Goal: Transaction & Acquisition: Download file/media

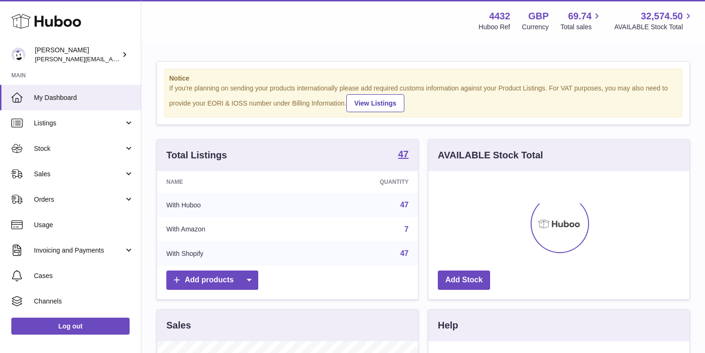
scroll to position [147, 261]
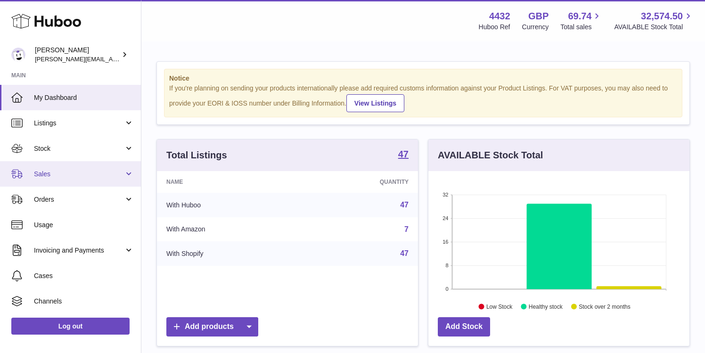
click at [107, 170] on span "Sales" at bounding box center [79, 174] width 90 height 9
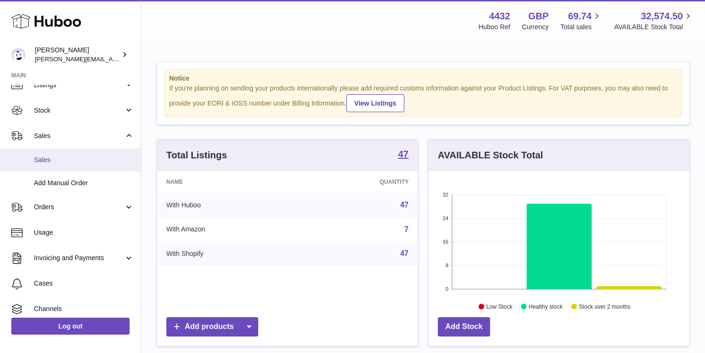
scroll to position [40, 0]
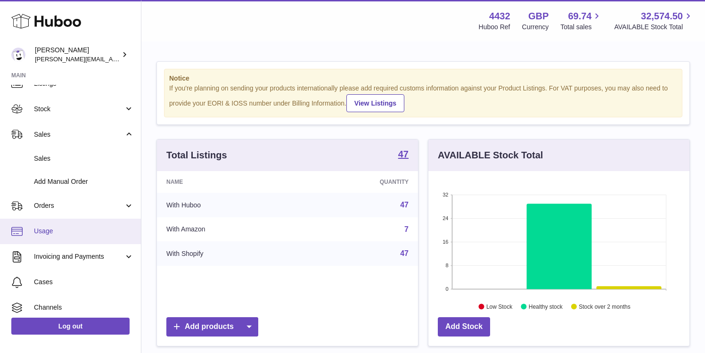
click at [83, 232] on span "Usage" at bounding box center [84, 231] width 100 height 9
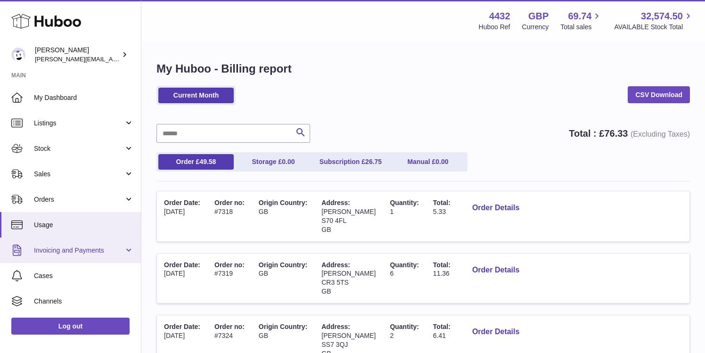
click at [98, 251] on span "Invoicing and Payments" at bounding box center [79, 250] width 90 height 9
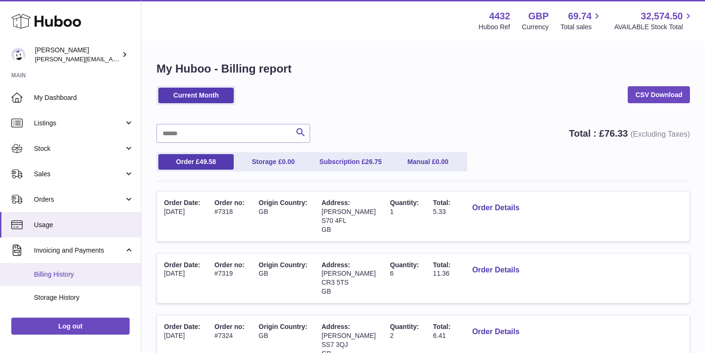
click at [85, 281] on link "Billing History" at bounding box center [70, 274] width 141 height 23
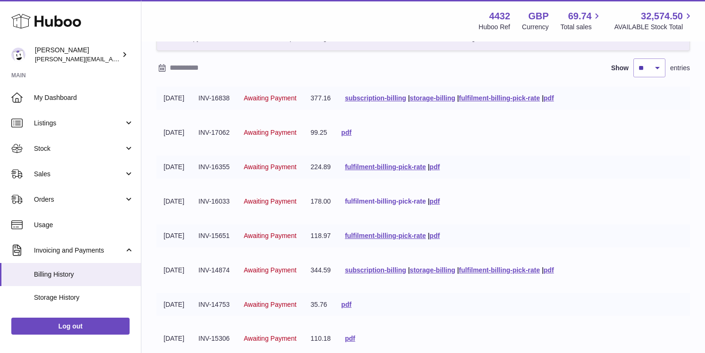
scroll to position [74, 0]
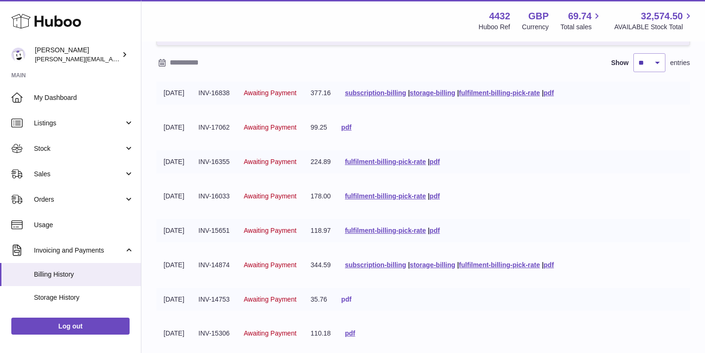
click at [351, 299] on link "pdf" at bounding box center [346, 299] width 10 height 8
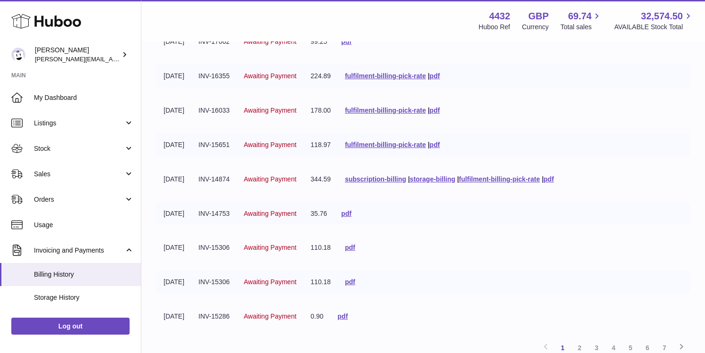
scroll to position [166, 0]
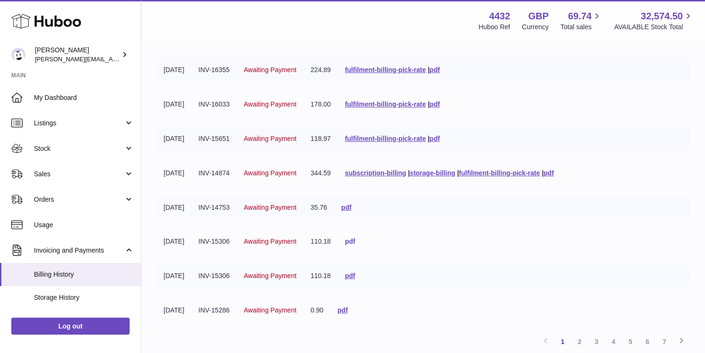
click at [355, 242] on link "pdf" at bounding box center [350, 241] width 10 height 8
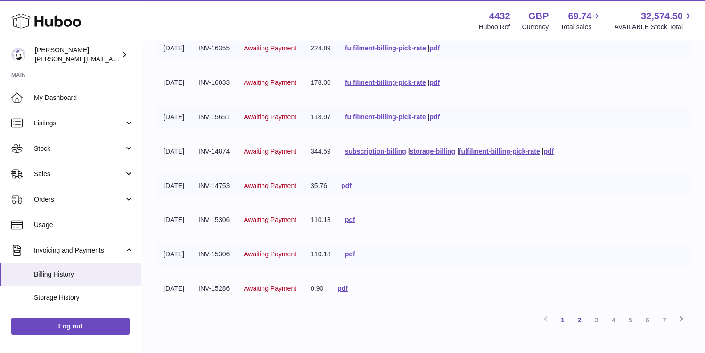
click at [581, 318] on link "2" at bounding box center [579, 319] width 17 height 17
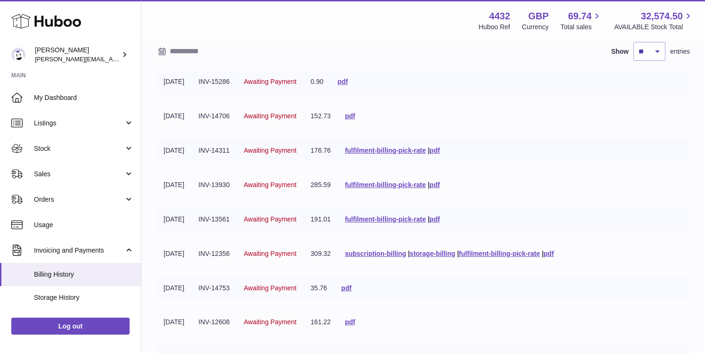
scroll to position [82, 0]
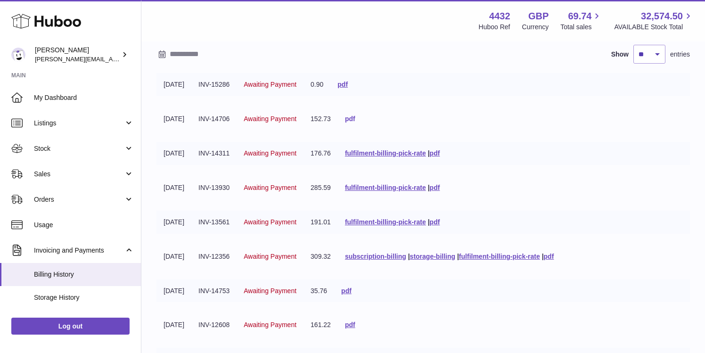
click at [355, 118] on link "pdf" at bounding box center [350, 119] width 10 height 8
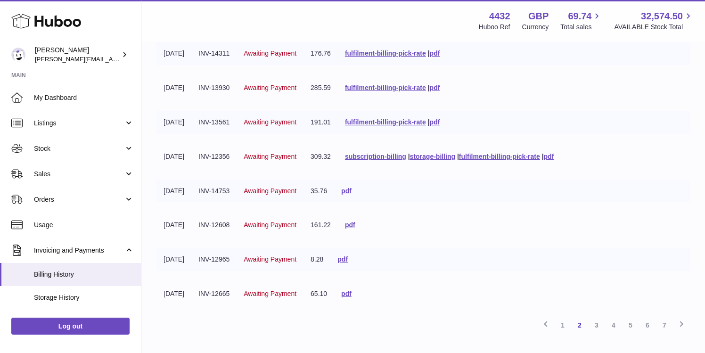
scroll to position [198, 0]
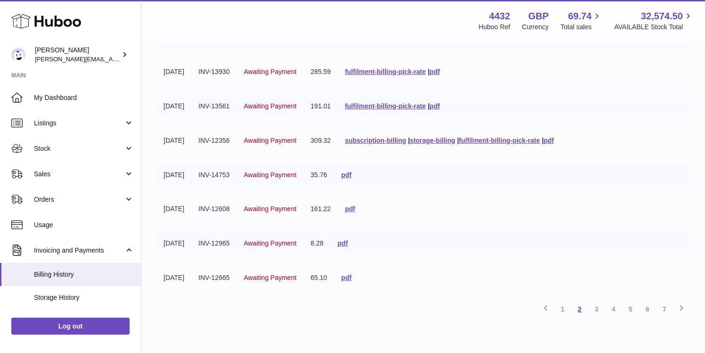
click at [578, 304] on link "2" at bounding box center [579, 309] width 17 height 17
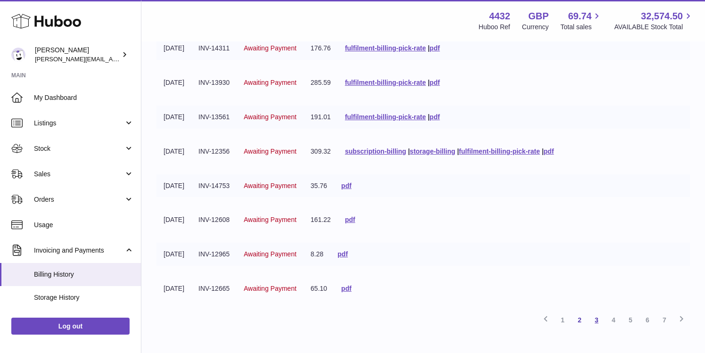
click at [596, 319] on link "3" at bounding box center [596, 319] width 17 height 17
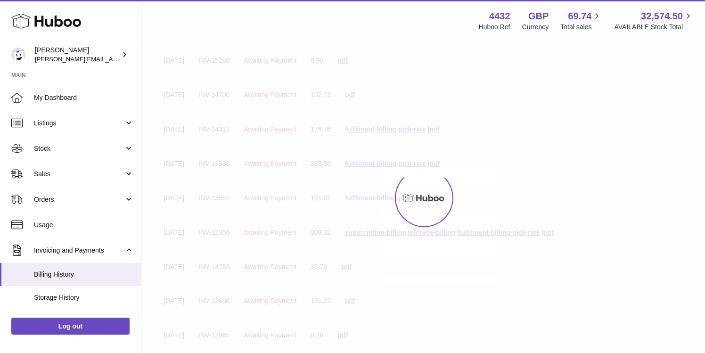
scroll to position [42, 0]
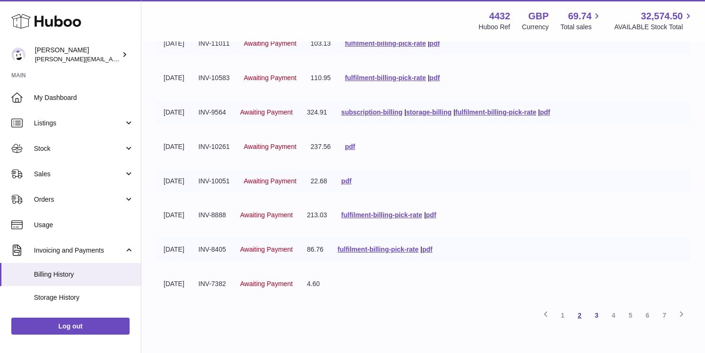
click at [574, 314] on link "2" at bounding box center [579, 315] width 17 height 17
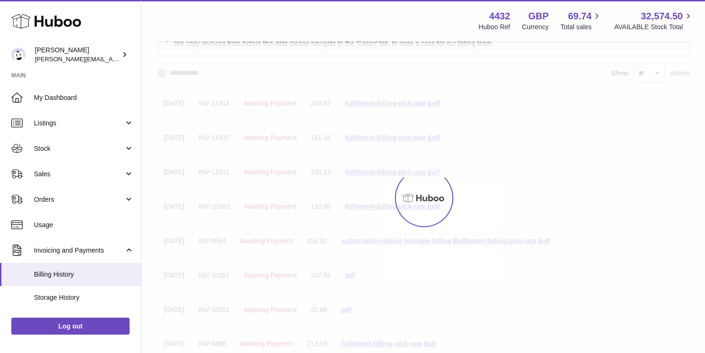
scroll to position [42, 0]
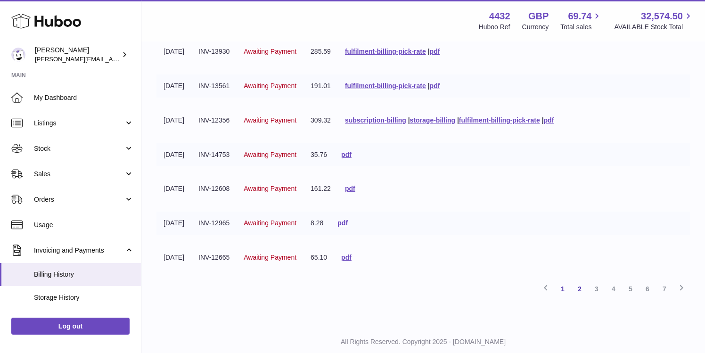
click at [557, 290] on link "1" at bounding box center [562, 288] width 17 height 17
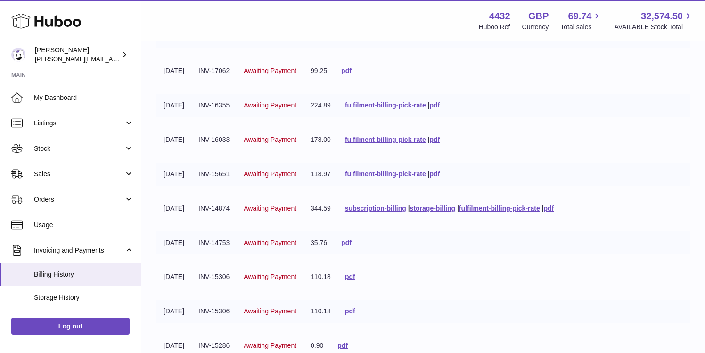
scroll to position [131, 0]
click at [406, 209] on link "subscription-billing" at bounding box center [375, 208] width 61 height 8
click at [450, 207] on link "storage-billing" at bounding box center [432, 208] width 45 height 8
click at [510, 208] on link "fulfilment-billing-pick-rate" at bounding box center [499, 208] width 81 height 8
click at [554, 208] on link "pdf" at bounding box center [549, 208] width 10 height 8
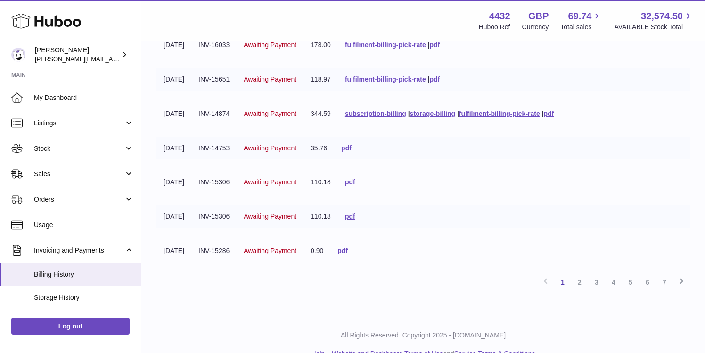
scroll to position [230, 0]
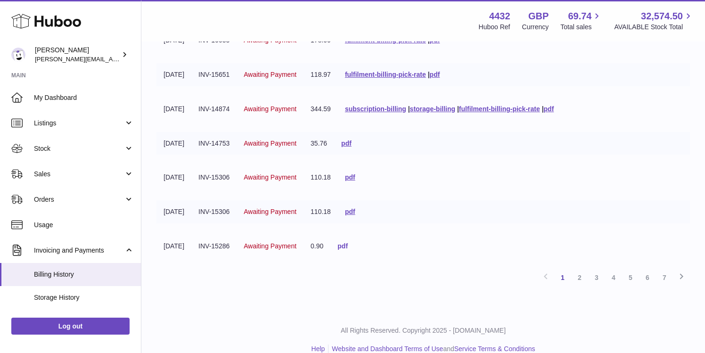
click at [348, 245] on link "pdf" at bounding box center [342, 246] width 10 height 8
